Goal: Information Seeking & Learning: Learn about a topic

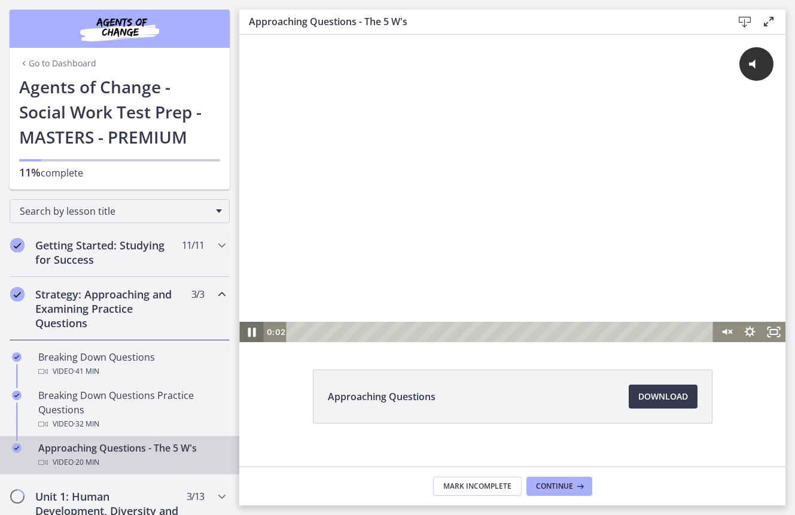
click at [254, 331] on icon "Pause" at bounding box center [252, 333] width 8 height 10
click at [254, 331] on icon "Play Video" at bounding box center [252, 332] width 7 height 10
click at [726, 330] on icon "Unmute" at bounding box center [724, 331] width 5 height 6
click at [728, 300] on div "Volume" at bounding box center [726, 289] width 24 height 66
click at [254, 330] on icon "Pause" at bounding box center [251, 332] width 7 height 8
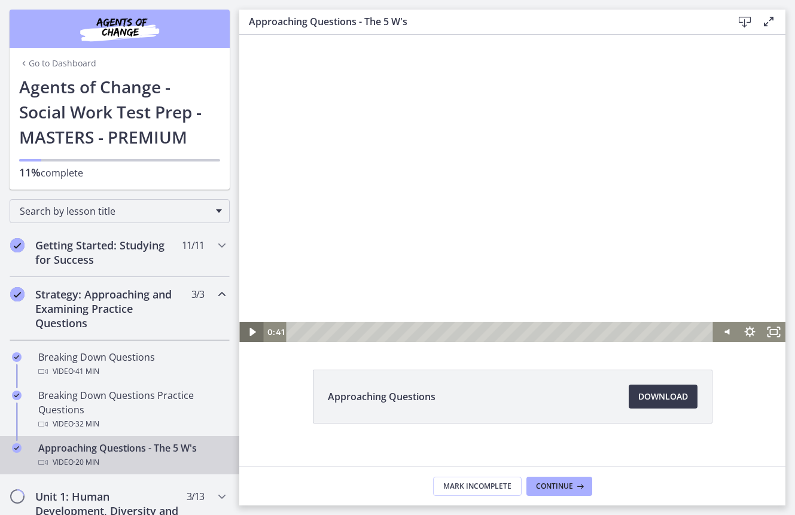
click at [254, 330] on icon "Play Video" at bounding box center [252, 332] width 24 height 20
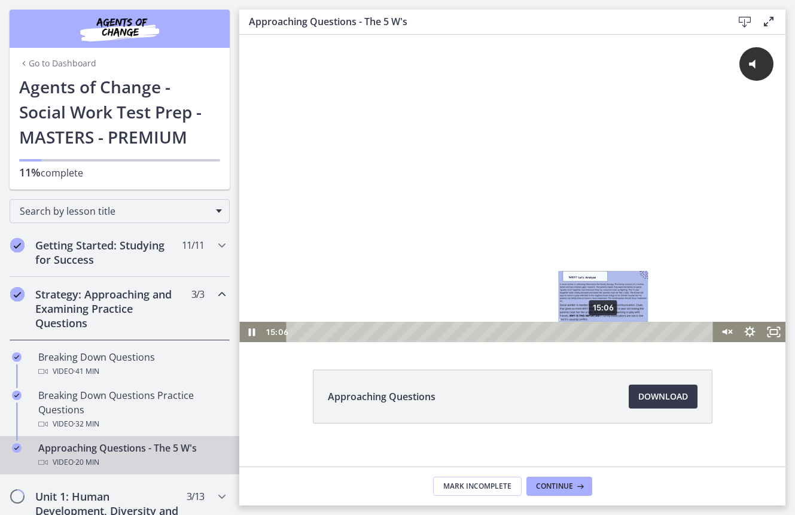
click at [604, 333] on div "15:06" at bounding box center [501, 332] width 413 height 20
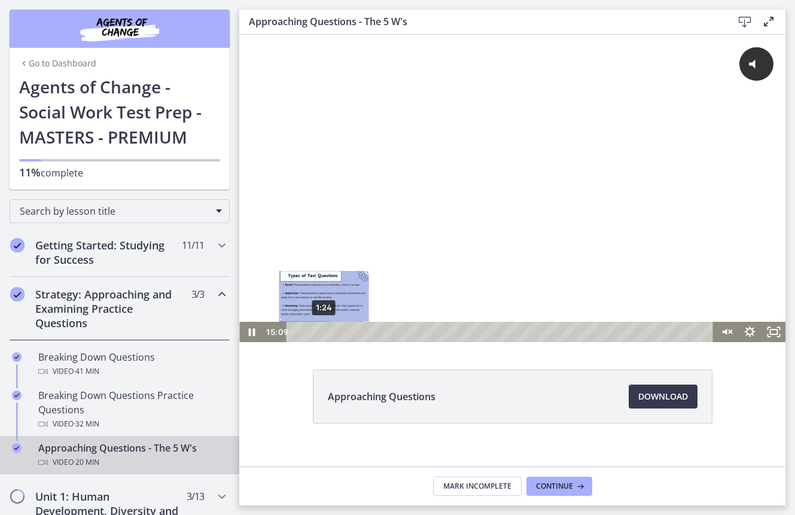
click at [324, 330] on div "1:24" at bounding box center [501, 332] width 413 height 20
click at [340, 330] on div "2:11" at bounding box center [501, 332] width 413 height 20
click at [347, 330] on div "2:34" at bounding box center [501, 332] width 413 height 20
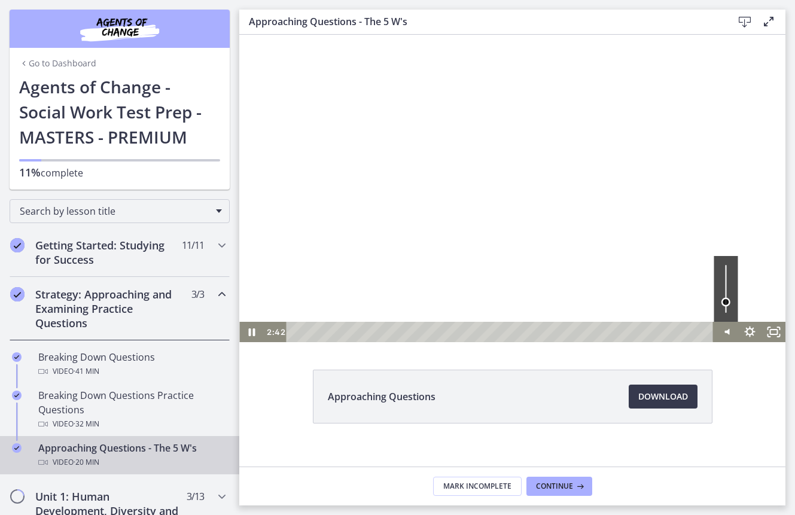
click at [728, 302] on div "Volume" at bounding box center [726, 289] width 24 height 66
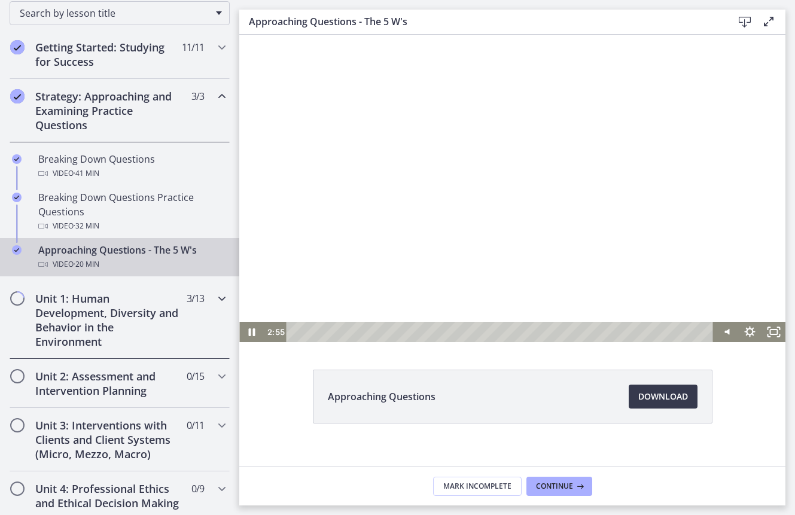
scroll to position [202, 0]
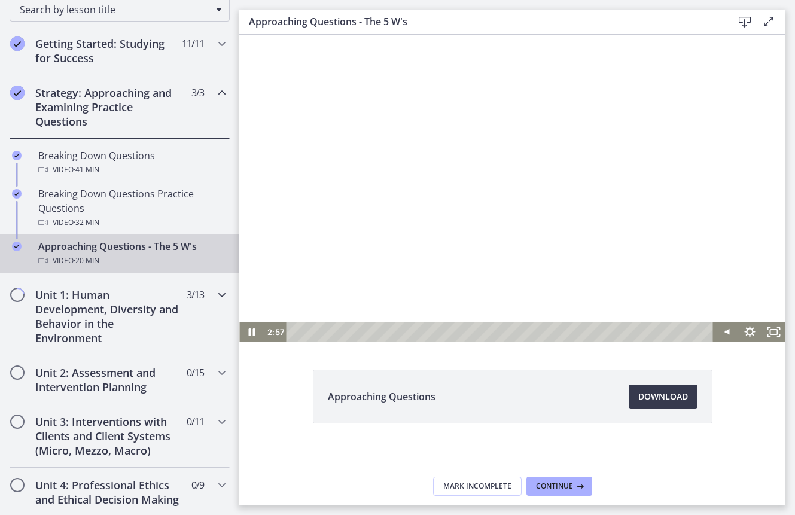
click at [182, 327] on div "Unit 1: Human Development, Diversity and Behavior in the Environment 3 / 13 Com…" at bounding box center [120, 317] width 220 height 78
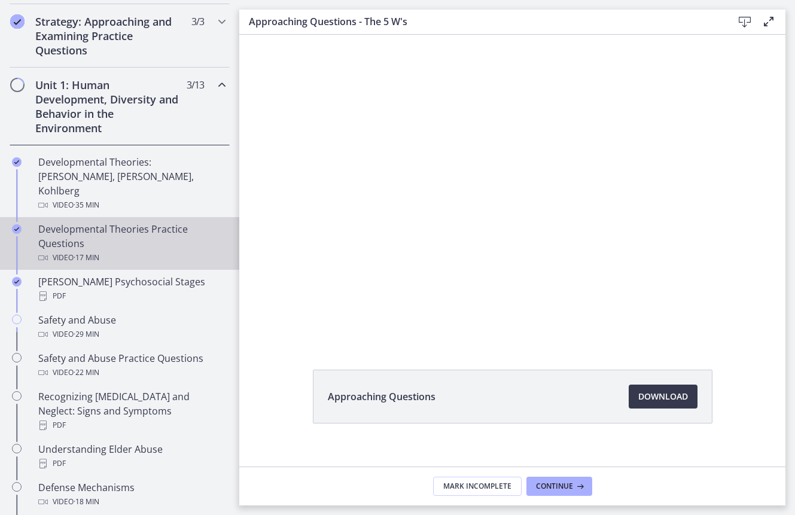
scroll to position [275, 0]
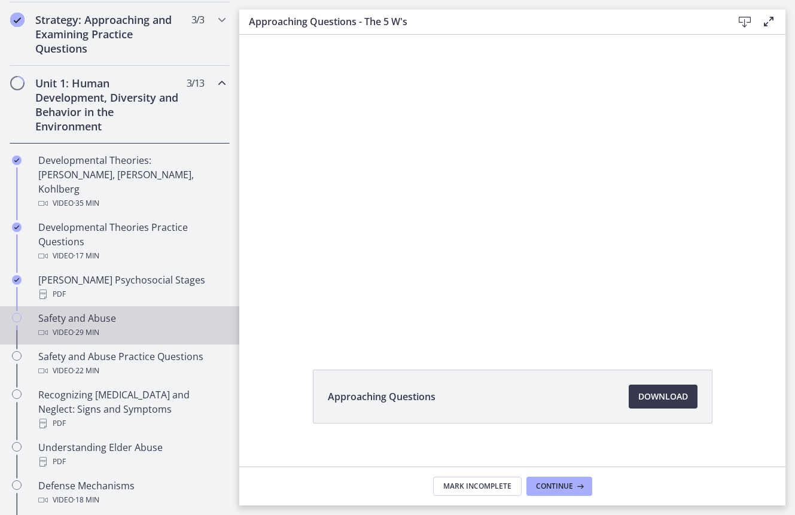
click at [143, 325] on div "Video · 29 min" at bounding box center [131, 332] width 187 height 14
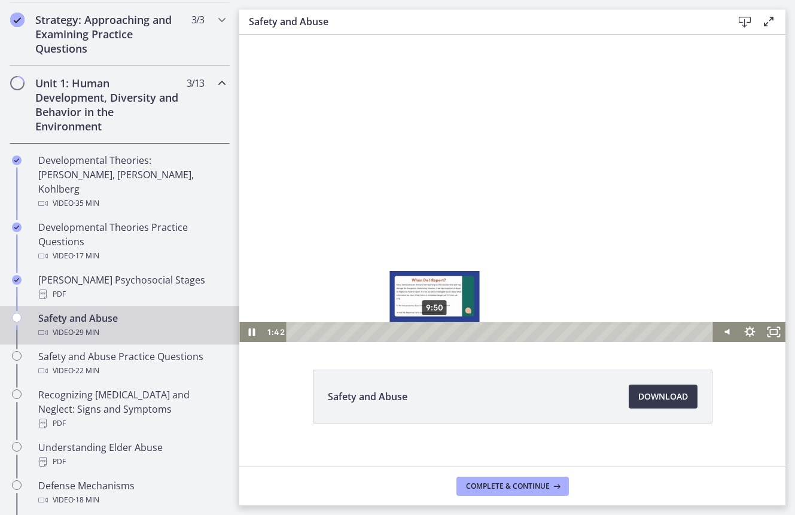
click at [435, 333] on div "9:50" at bounding box center [501, 332] width 413 height 20
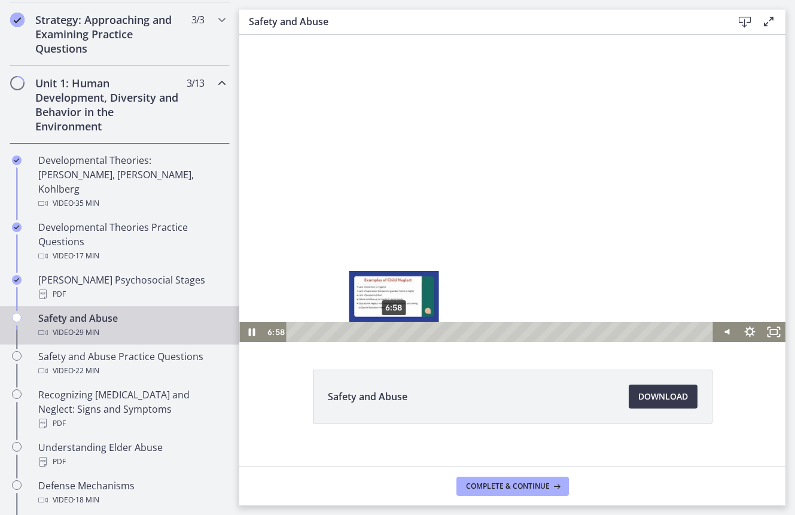
click at [394, 333] on div "6:58" at bounding box center [501, 332] width 413 height 20
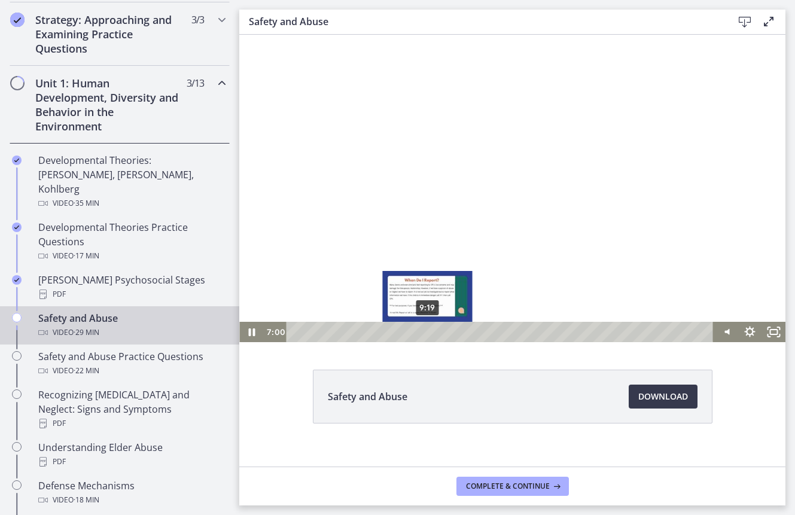
click at [428, 333] on div "9:19" at bounding box center [501, 332] width 413 height 20
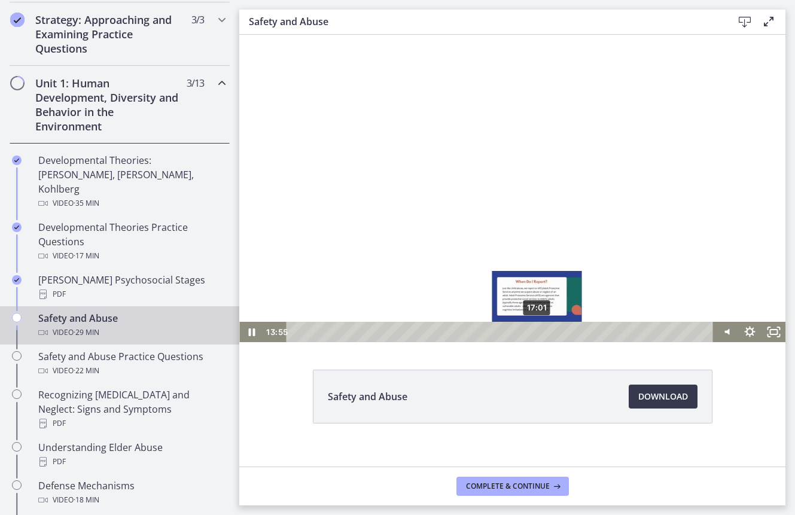
click at [537, 328] on div "17:01" at bounding box center [501, 332] width 413 height 20
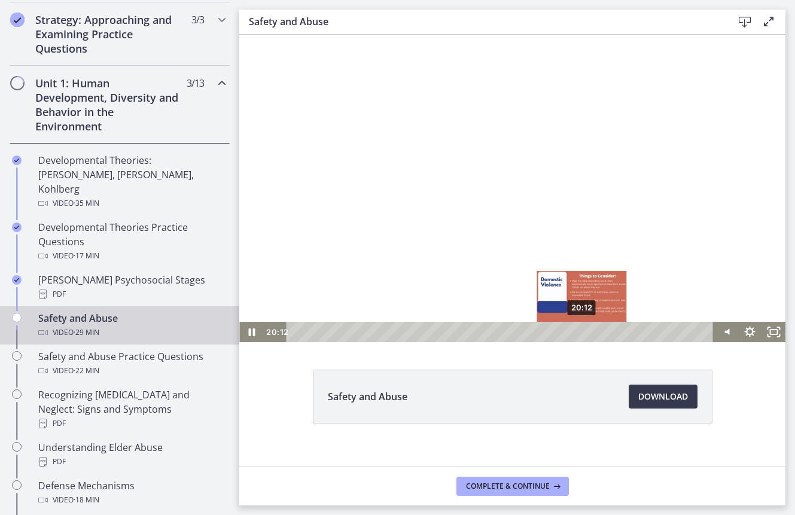
click at [583, 334] on div "20:12" at bounding box center [501, 332] width 413 height 20
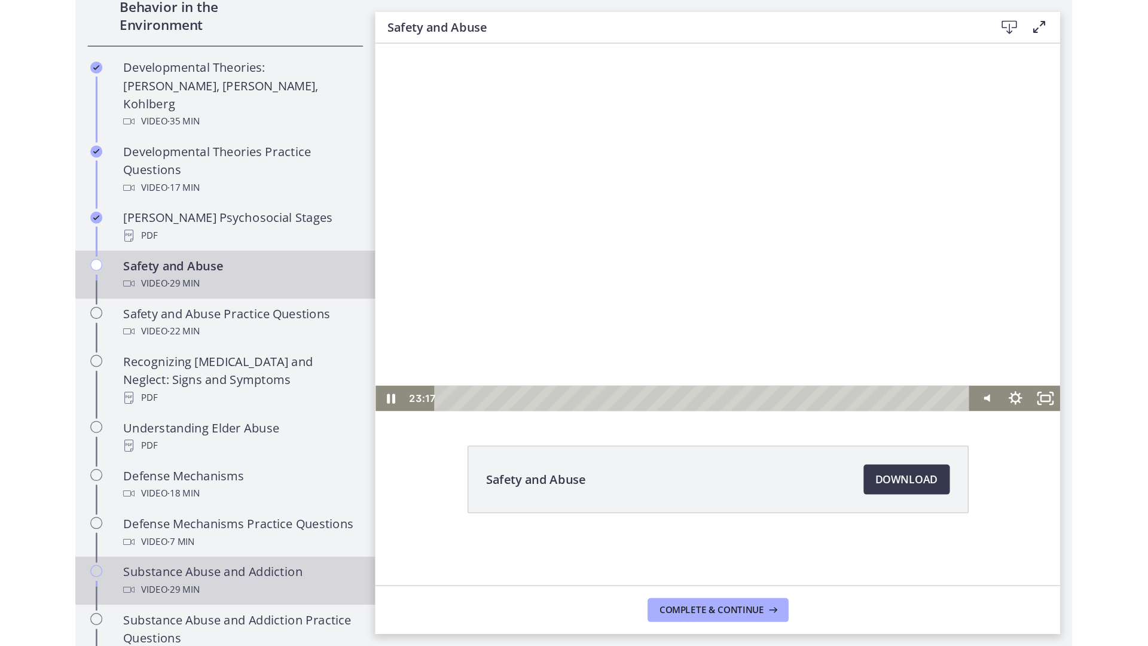
scroll to position [384, 0]
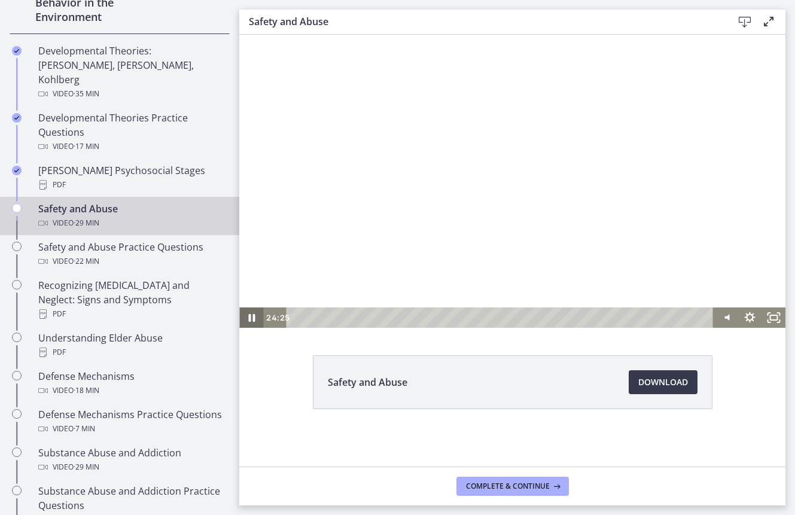
click at [249, 316] on icon "Pause" at bounding box center [251, 318] width 7 height 8
click at [249, 316] on icon "Play Video" at bounding box center [252, 317] width 6 height 8
click at [772, 324] on icon "Fullscreen" at bounding box center [773, 317] width 24 height 20
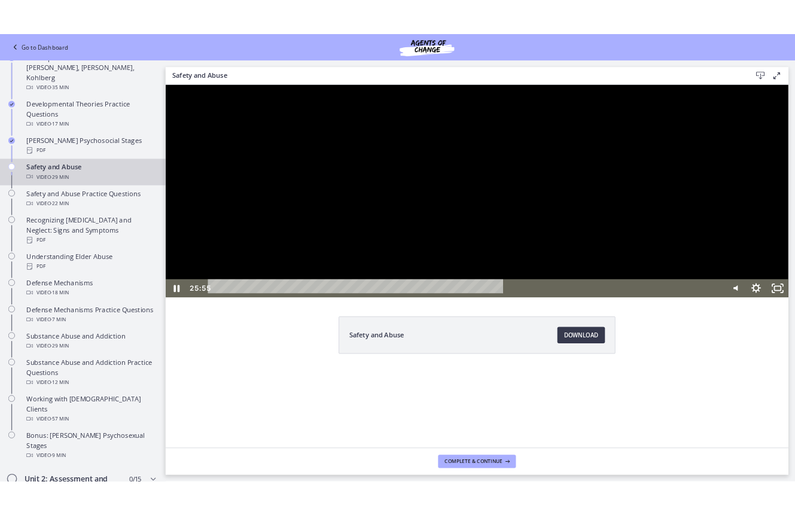
scroll to position [329, 0]
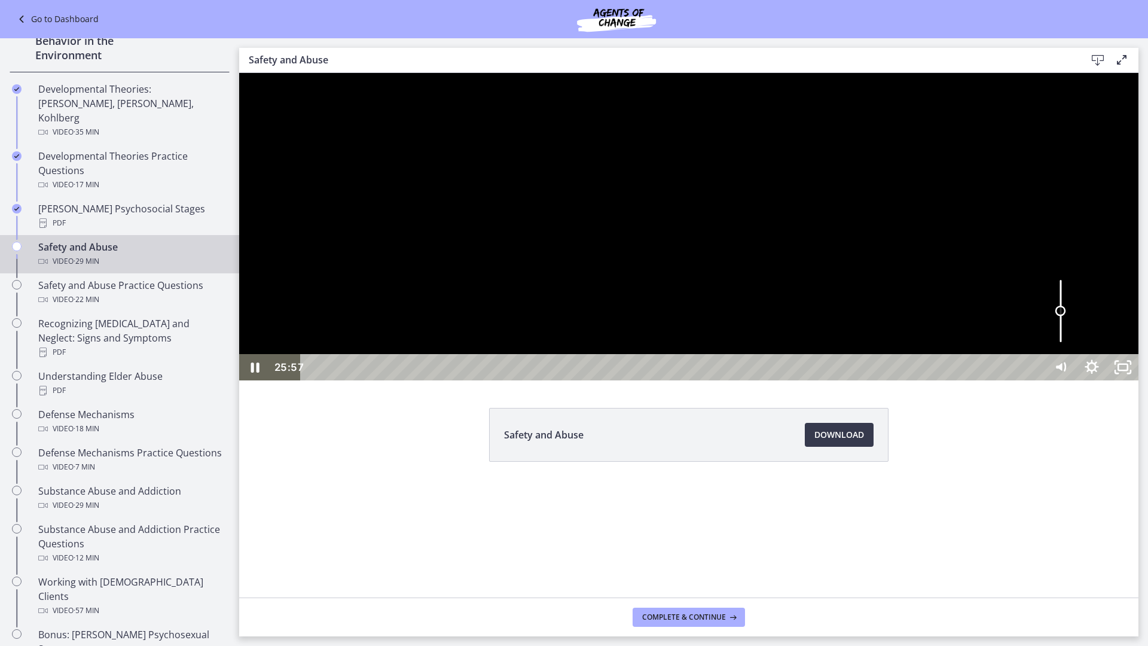
click at [794, 354] on div "Volume" at bounding box center [1060, 312] width 31 height 86
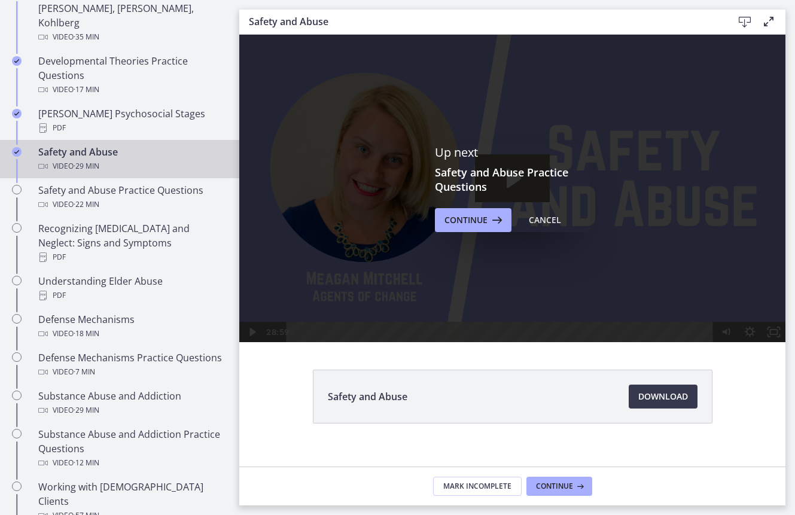
scroll to position [0, 0]
click at [457, 225] on span "Continue" at bounding box center [465, 220] width 43 height 14
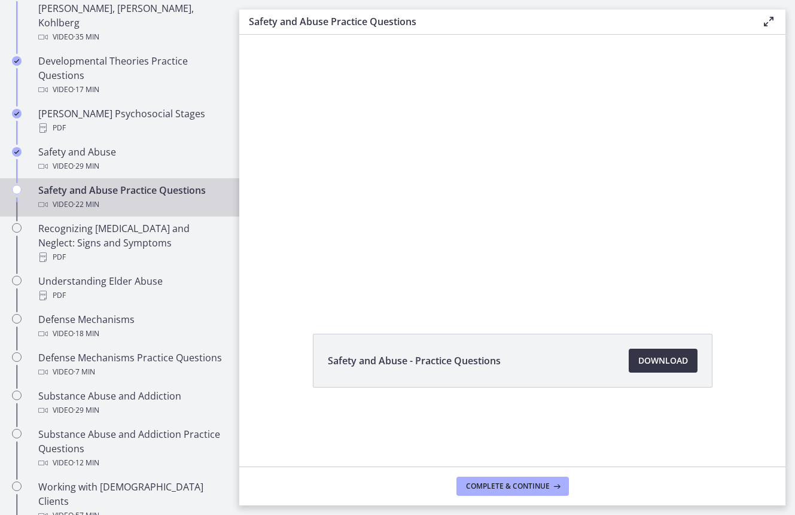
click at [655, 361] on span "Download Opens in a new window" at bounding box center [663, 360] width 50 height 14
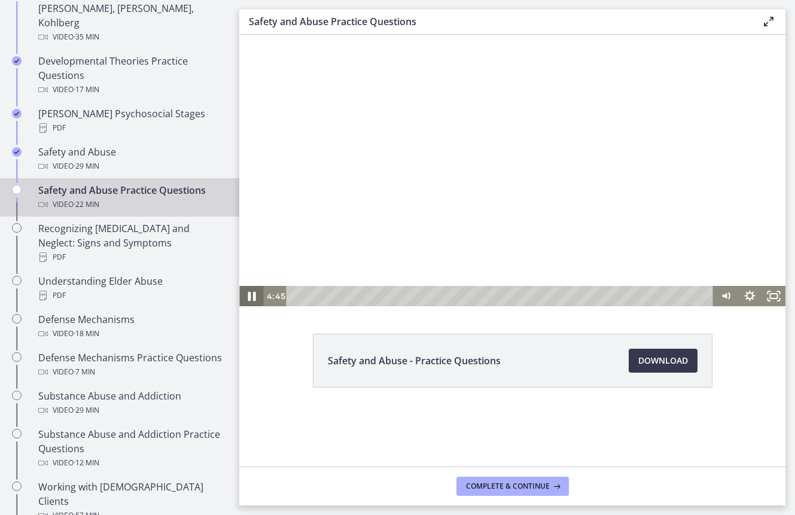
click at [260, 296] on icon "Pause" at bounding box center [251, 295] width 29 height 25
click at [328, 295] on div "1:44" at bounding box center [501, 296] width 413 height 20
